Goal: Transaction & Acquisition: Purchase product/service

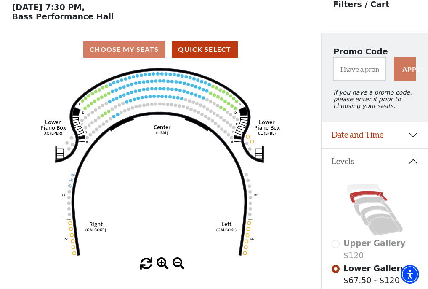
scroll to position [39, 0]
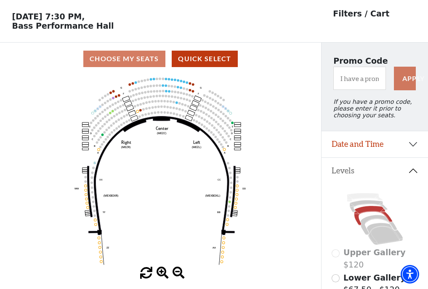
scroll to position [39, 0]
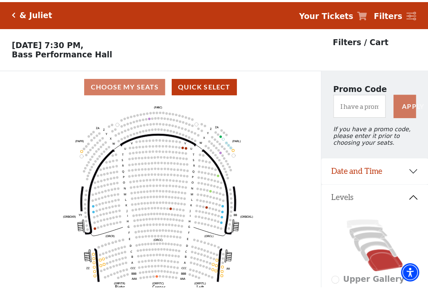
scroll to position [39, 0]
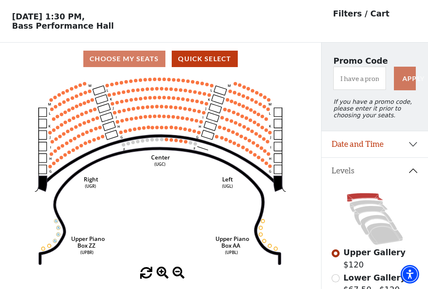
scroll to position [39, 0]
